Goal: Task Accomplishment & Management: Manage account settings

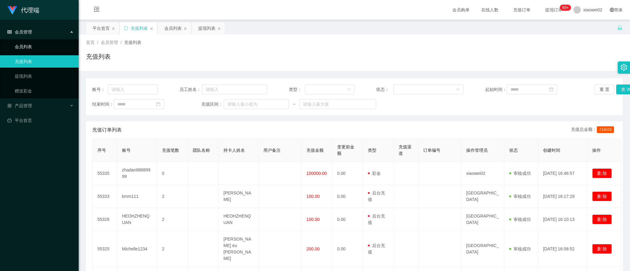
click at [39, 46] on link "会员列表" at bounding box center [44, 47] width 59 height 12
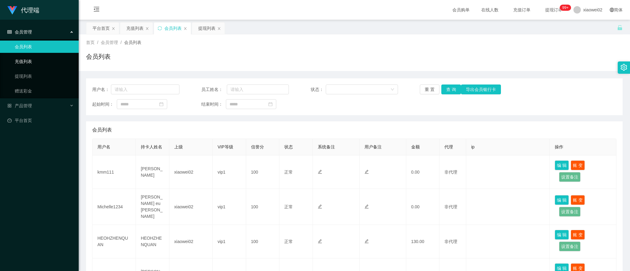
click at [34, 59] on link "充值列表" at bounding box center [44, 61] width 59 height 12
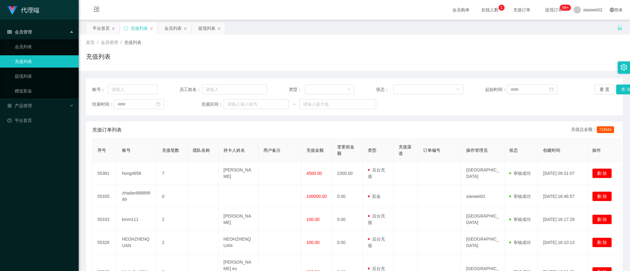
click at [510, 12] on span "充值订单" at bounding box center [521, 10] width 23 height 4
click at [511, 12] on span "充值订单" at bounding box center [521, 10] width 23 height 4
click at [485, 8] on span "在线人数 0 1 2 3 4 5 6 7 8 9 0 1 2 3 4 5 6 7 8 9 0 1 2 3 4 5 6 7 8 9" at bounding box center [490, 10] width 23 height 4
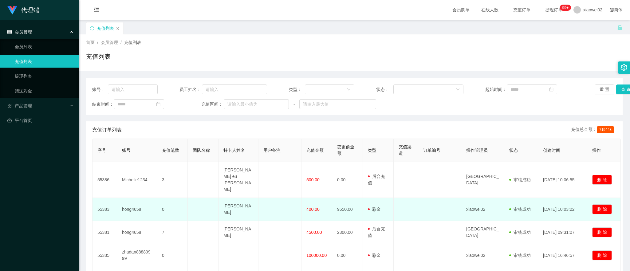
scroll to position [38, 0]
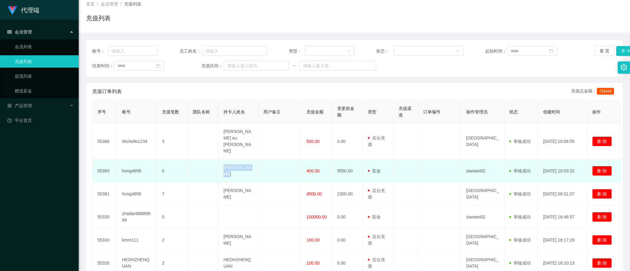
drag, startPoint x: 222, startPoint y: 154, endPoint x: 248, endPoint y: 165, distance: 27.4
click at [248, 165] on td "[PERSON_NAME]" at bounding box center [239, 171] width 40 height 23
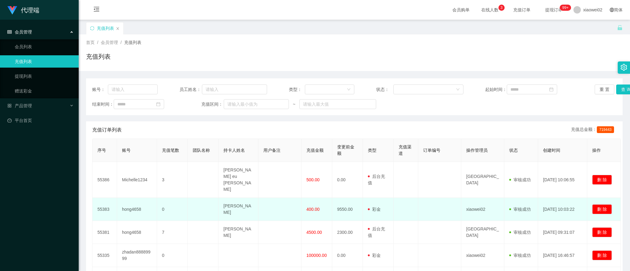
scroll to position [38, 0]
